Goal: Task Accomplishment & Management: Use online tool/utility

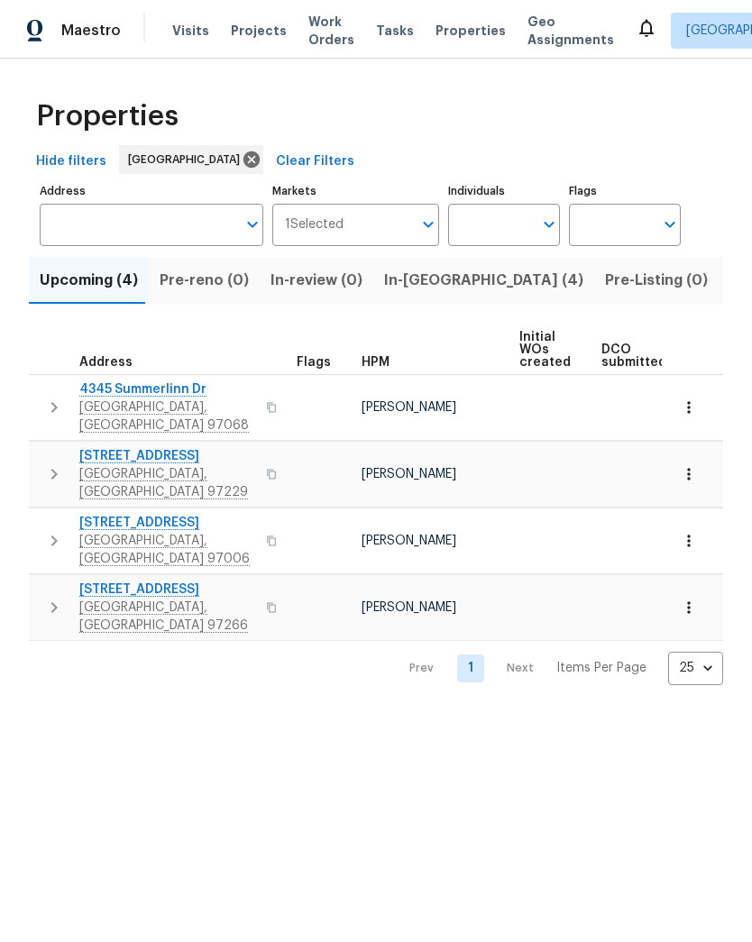
scroll to position [0, 453]
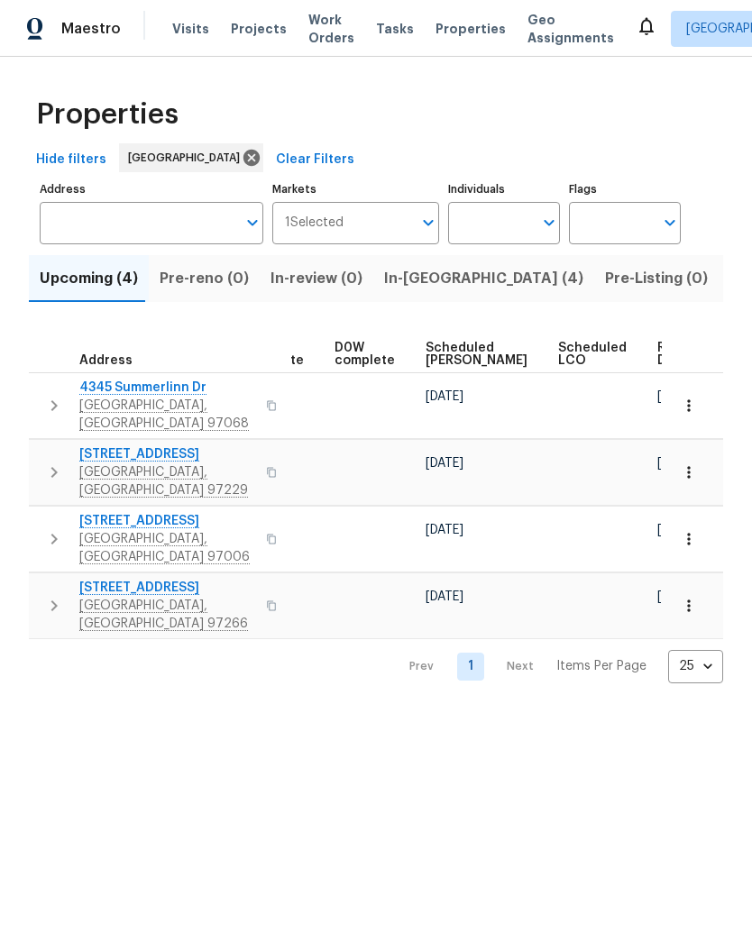
click at [507, 116] on div "Properties" at bounding box center [376, 115] width 694 height 58
click at [380, 25] on span "Tasks" at bounding box center [395, 29] width 38 height 13
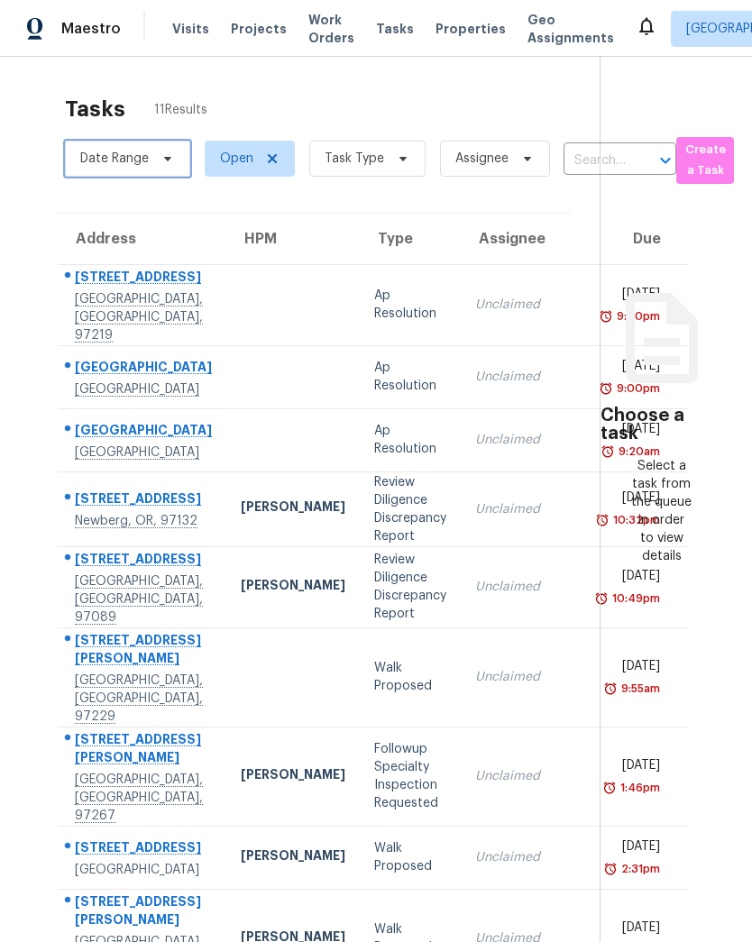
click at [124, 153] on span "Date Range" at bounding box center [114, 159] width 69 height 18
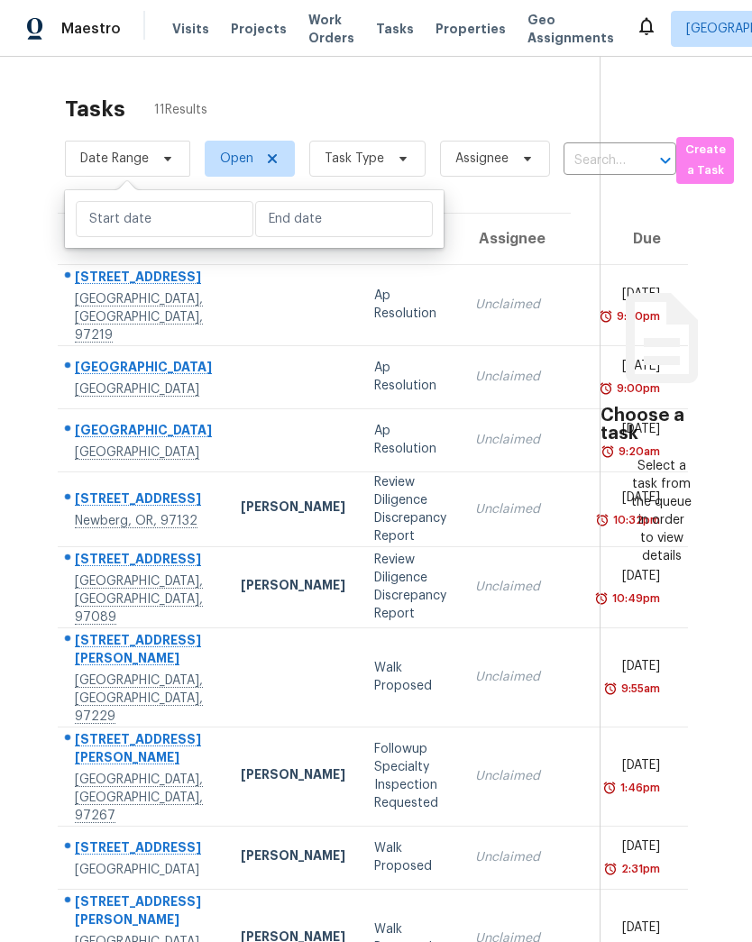
click at [436, 91] on div "Tasks 11 Results" at bounding box center [332, 109] width 535 height 47
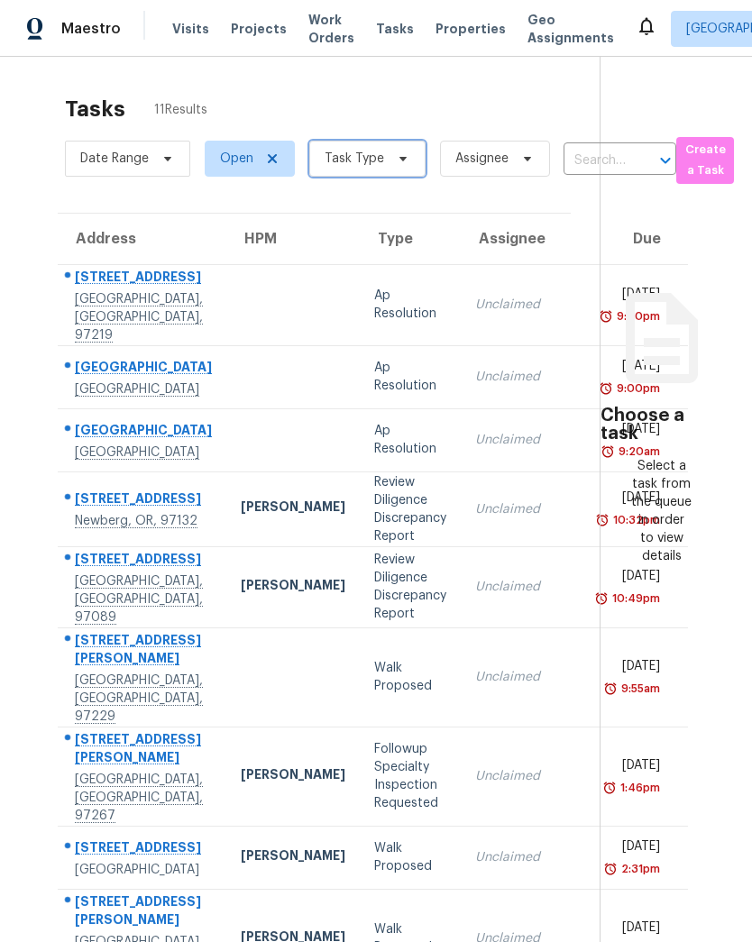
click at [382, 160] on span "Task Type" at bounding box center [367, 159] width 116 height 36
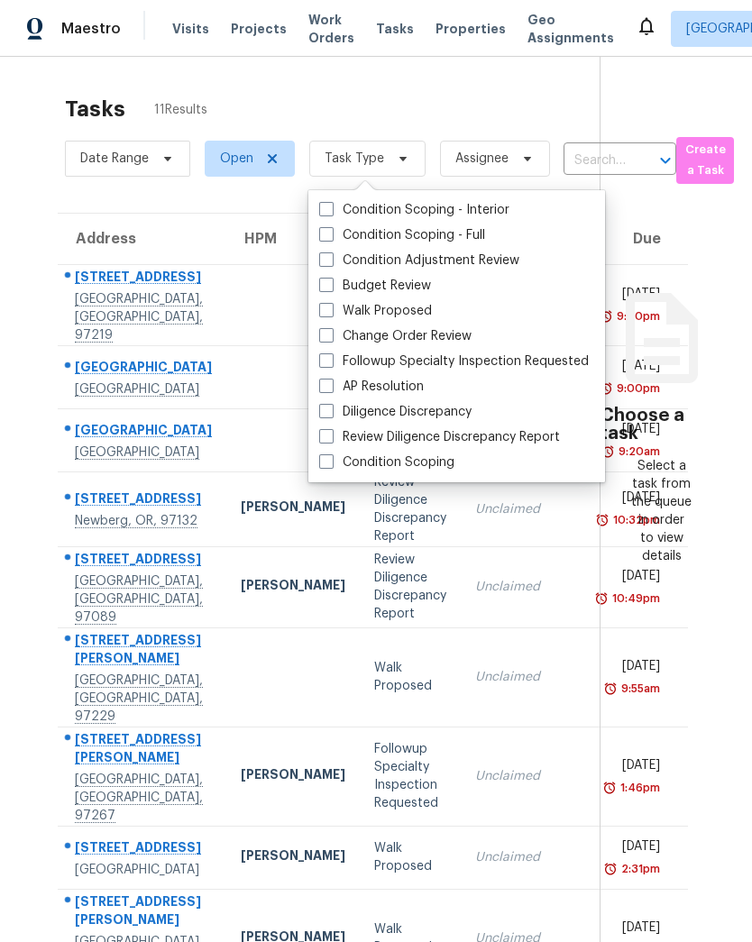
click at [393, 293] on label "Budget Review" at bounding box center [375, 286] width 112 height 18
click at [331, 288] on input "Budget Review" at bounding box center [325, 283] width 12 height 12
checkbox input "true"
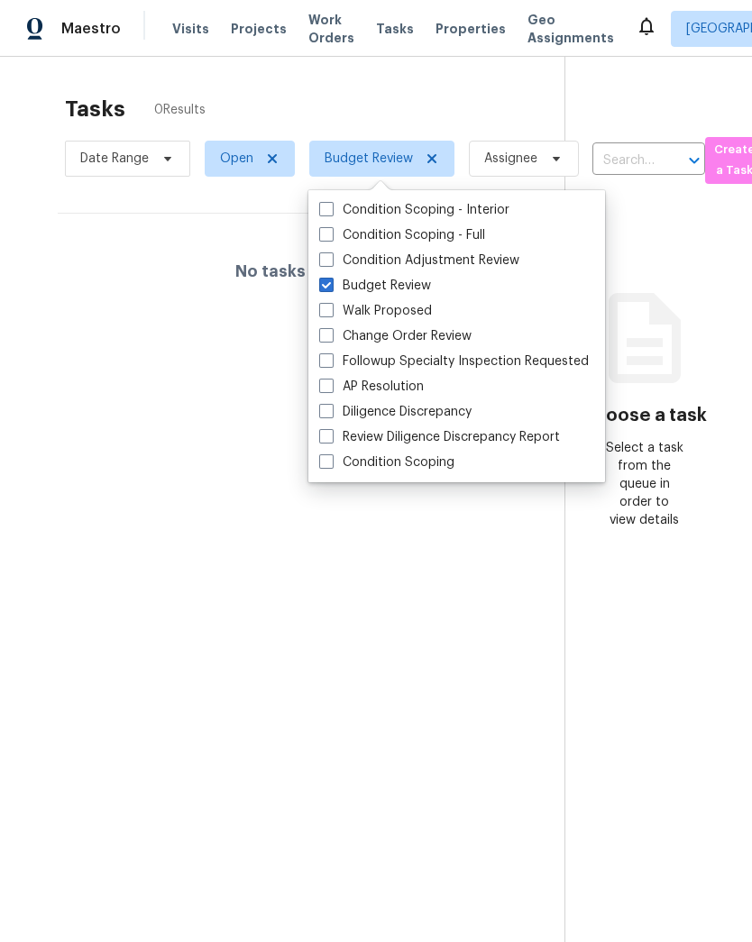
click at [530, 95] on div "Tasks 0 Results" at bounding box center [314, 109] width 499 height 47
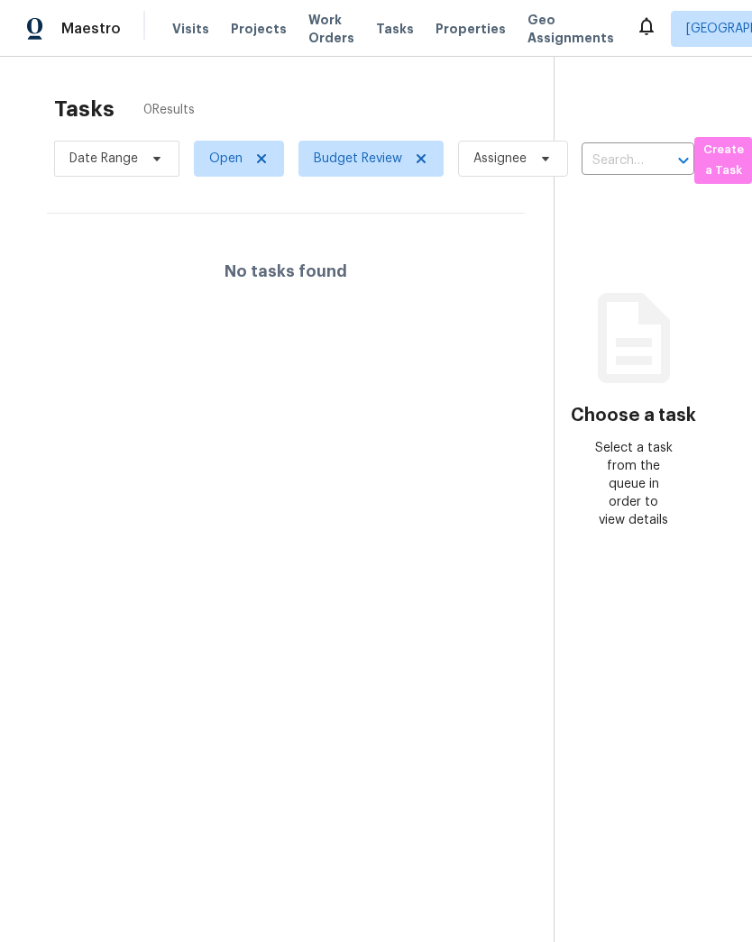
scroll to position [0, 10]
click at [686, 29] on span "[GEOGRAPHIC_DATA]" at bounding box center [748, 29] width 124 height 18
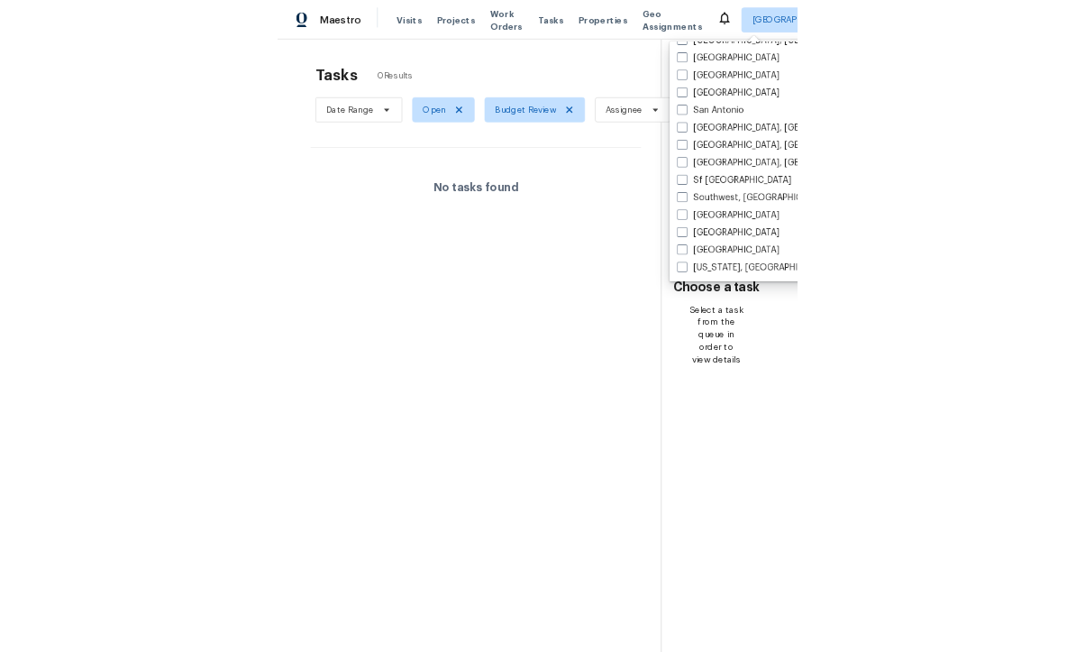
scroll to position [1208, 0]
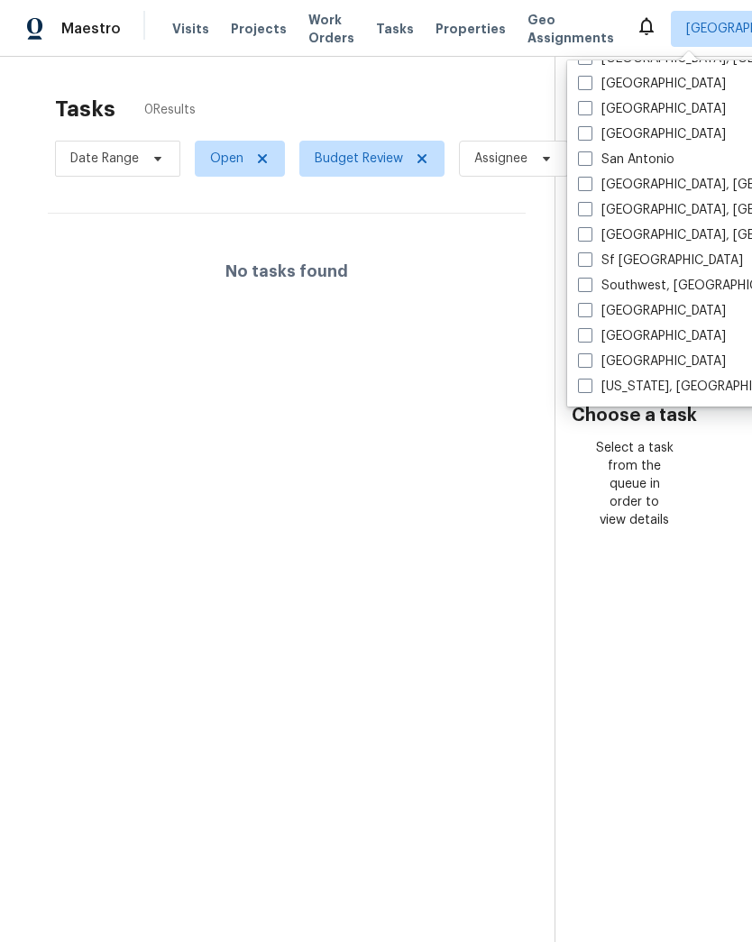
click at [622, 261] on label "Sf [GEOGRAPHIC_DATA]" at bounding box center [660, 260] width 165 height 18
click at [589, 261] on input "Sf [GEOGRAPHIC_DATA]" at bounding box center [584, 257] width 12 height 12
checkbox input "true"
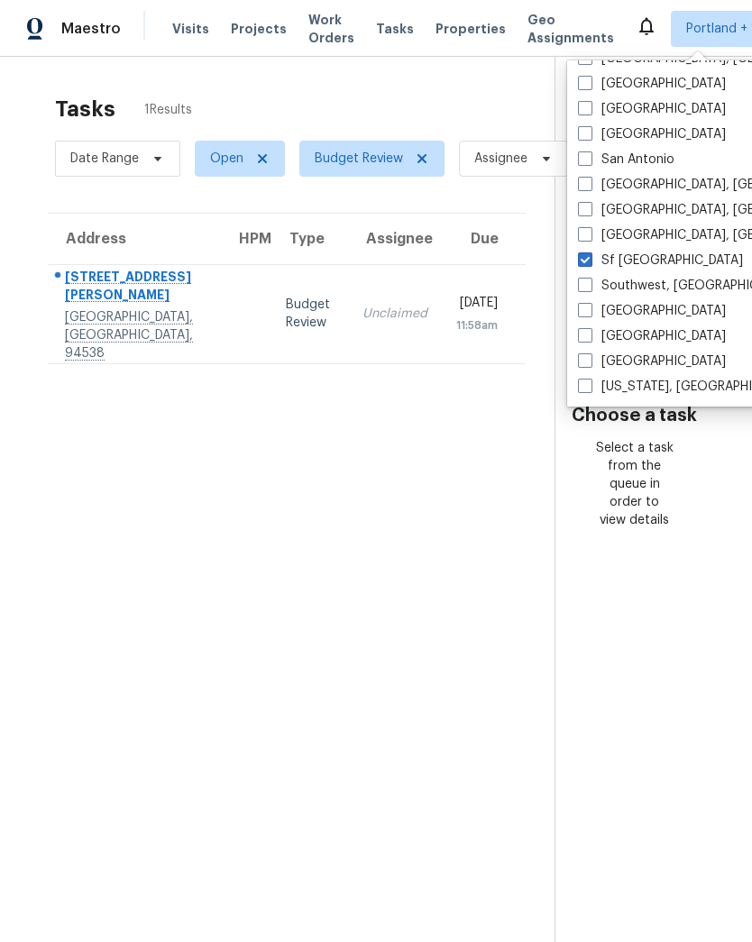
click at [624, 106] on label "[GEOGRAPHIC_DATA]" at bounding box center [652, 109] width 148 height 18
click at [589, 106] on input "[GEOGRAPHIC_DATA]" at bounding box center [584, 106] width 12 height 12
checkbox input "true"
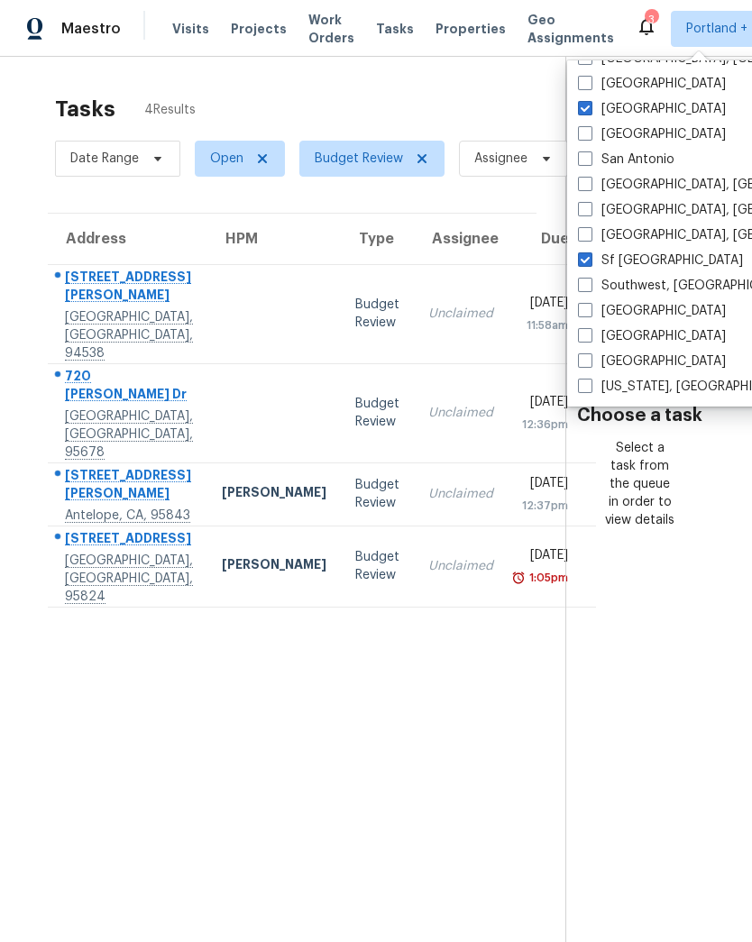
click at [386, 728] on section "Tasks 4 Results Date Range Open Budget Review Assignee ​ Create a Task Address …" at bounding box center [292, 542] width 546 height 913
